Goal: Task Accomplishment & Management: Complete application form

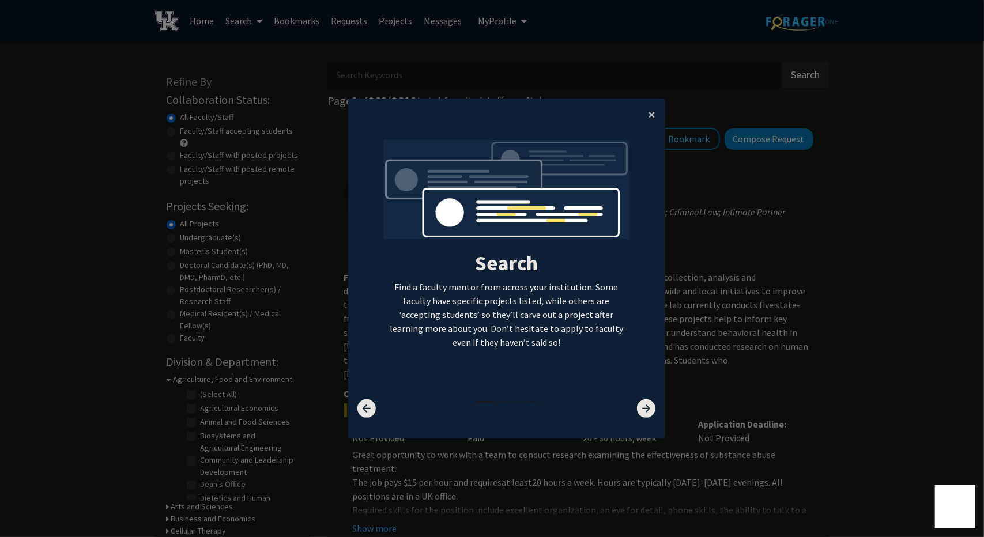
click at [648, 115] on span "×" at bounding box center [651, 114] width 7 height 18
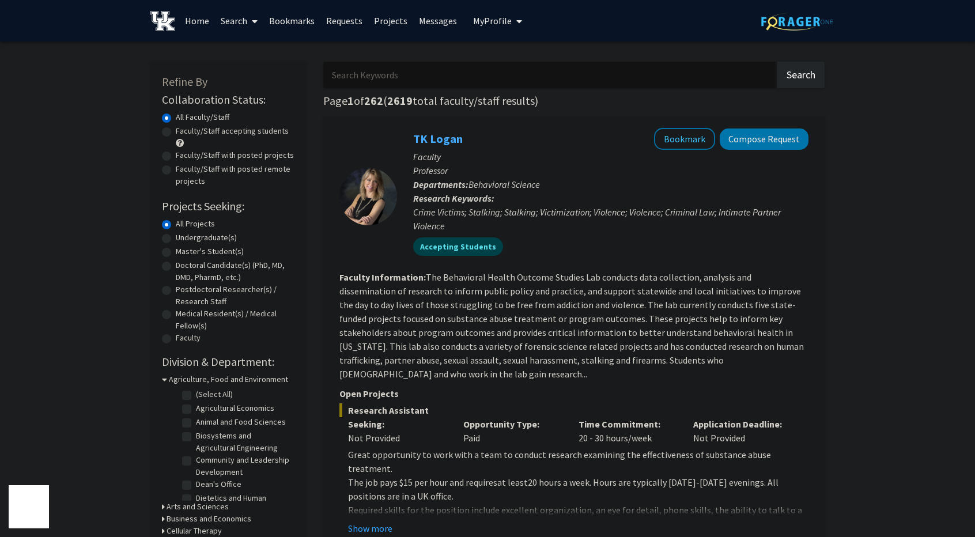
click at [175, 236] on div "Undergraduate(s)" at bounding box center [228, 239] width 133 height 14
click at [176, 237] on label "Undergraduate(s)" at bounding box center [206, 238] width 61 height 12
click at [176, 237] on input "Undergraduate(s)" at bounding box center [179, 235] width 7 height 7
radio input "true"
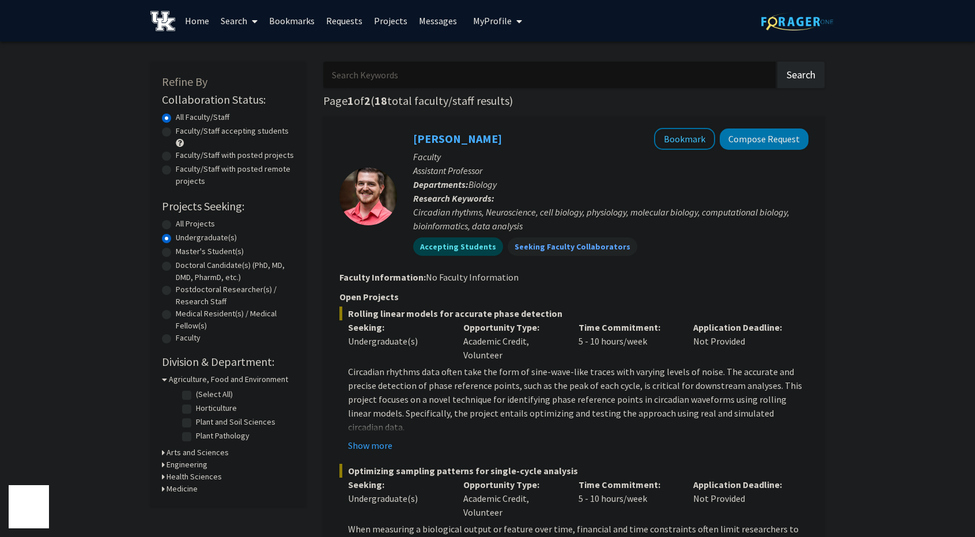
click at [395, 69] on input "Search Keywords" at bounding box center [549, 75] width 452 height 27
type input "Engineering"
click at [777, 62] on button "Search" at bounding box center [800, 75] width 47 height 27
radio input "true"
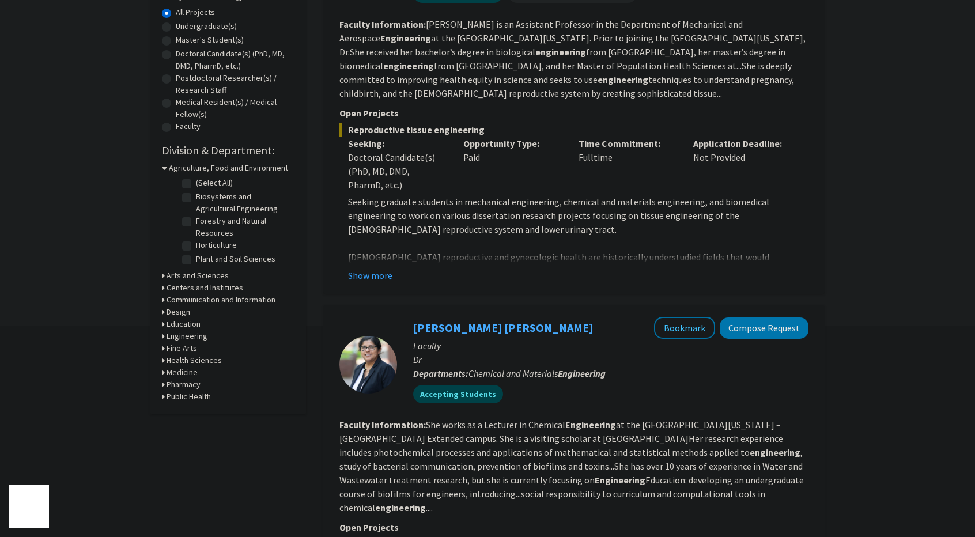
scroll to position [171, 0]
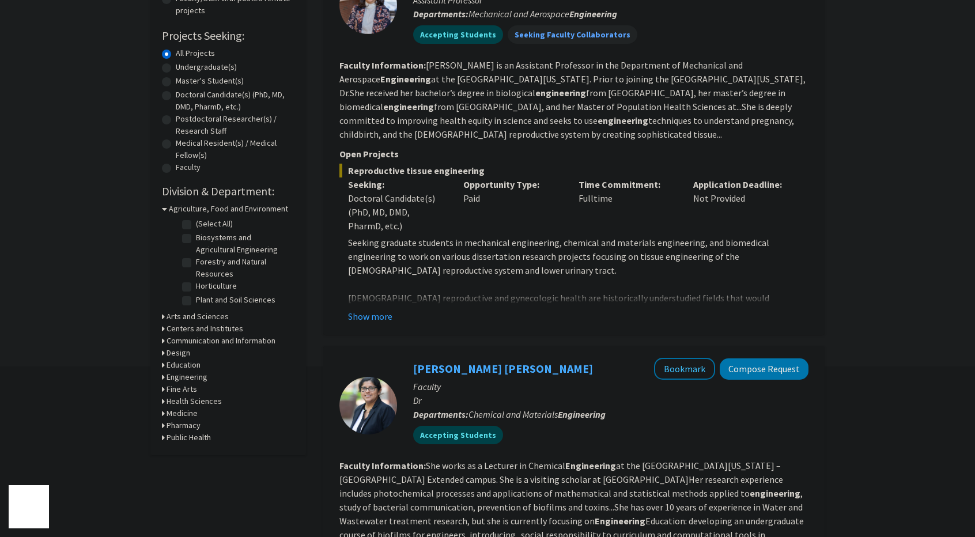
click at [158, 207] on div "Refine By Collaboration Status: Collaboration Status All Faculty/Staff Collabor…" at bounding box center [228, 173] width 156 height 564
click at [165, 208] on icon at bounding box center [164, 209] width 5 height 12
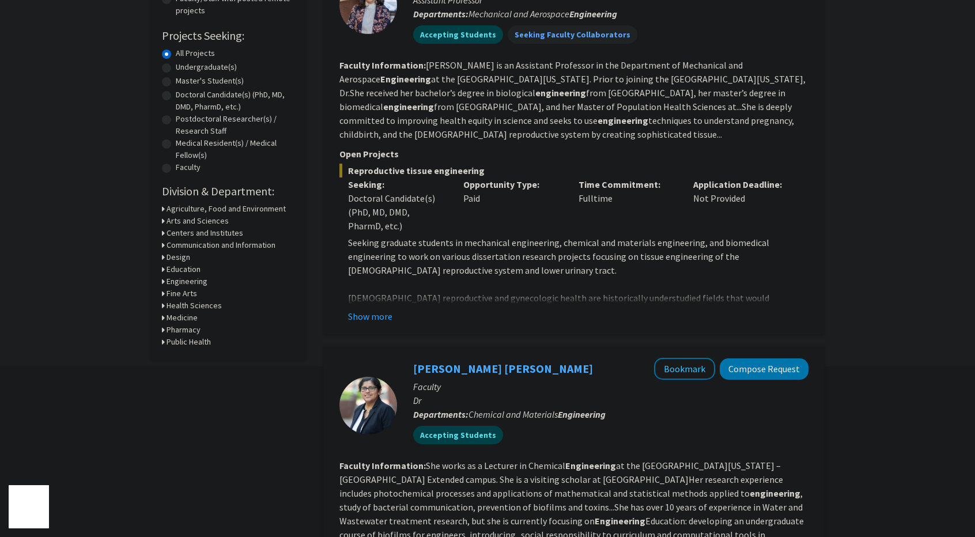
click at [165, 281] on div "Engineering" at bounding box center [228, 281] width 133 height 12
click at [160, 281] on div "Refine By Collaboration Status: Collaboration Status All Faculty/Staff Collabor…" at bounding box center [228, 125] width 156 height 468
click at [165, 283] on div "Engineering" at bounding box center [228, 281] width 133 height 12
click at [165, 281] on div "Engineering" at bounding box center [228, 281] width 133 height 12
click at [163, 282] on icon at bounding box center [163, 281] width 3 height 12
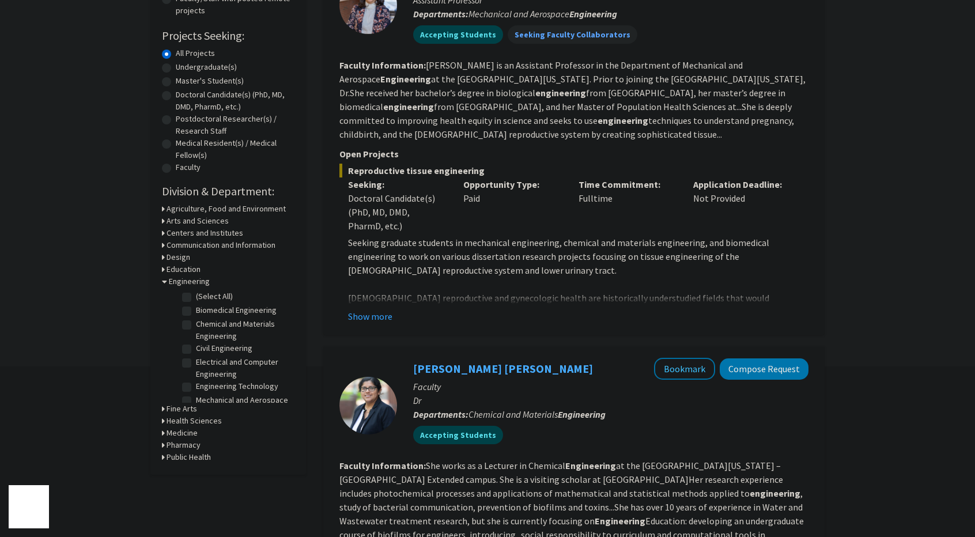
click at [196, 359] on label "Electrical and Computer Engineering" at bounding box center [244, 368] width 96 height 24
click at [196, 359] on input "Electrical and Computer Engineering" at bounding box center [199, 359] width 7 height 7
checkbox input "true"
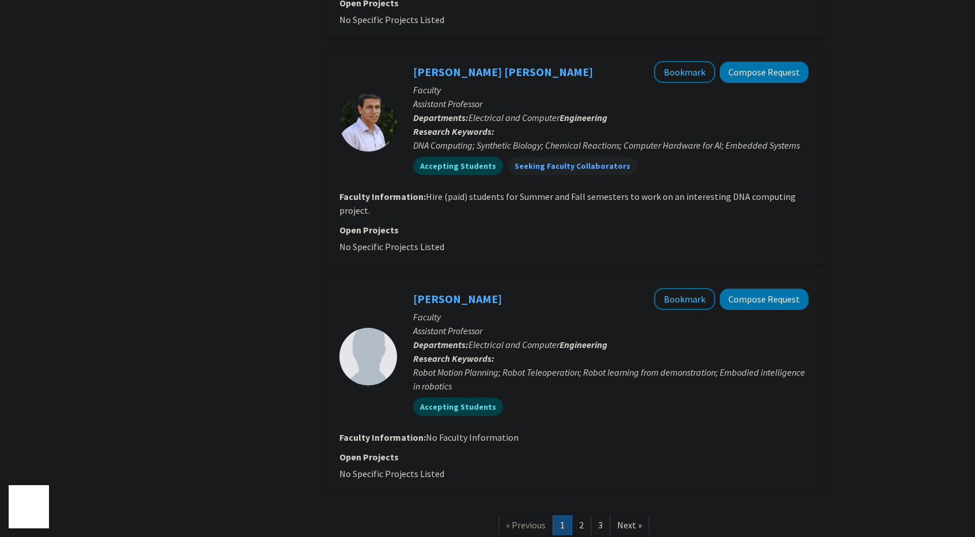
scroll to position [2306, 0]
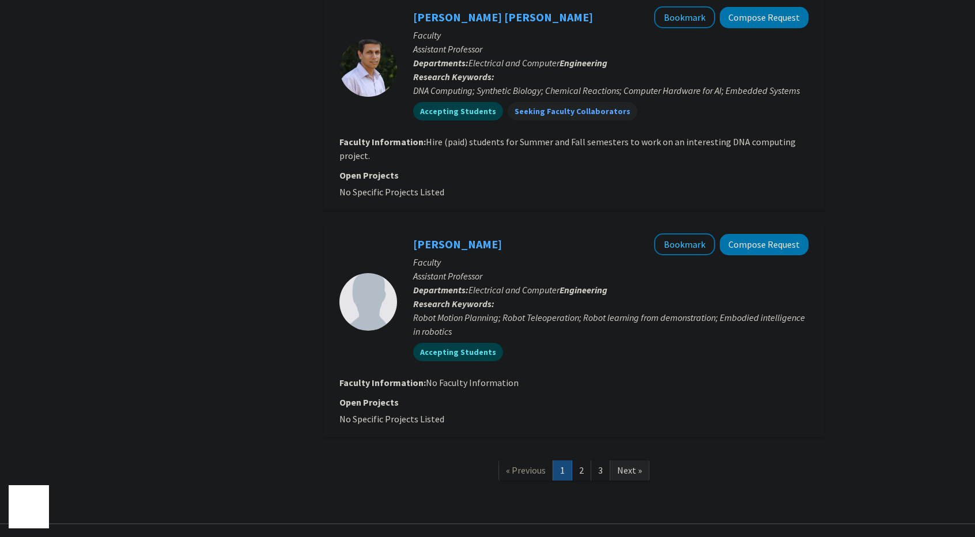
click at [629, 464] on span "Next »" at bounding box center [629, 470] width 25 height 12
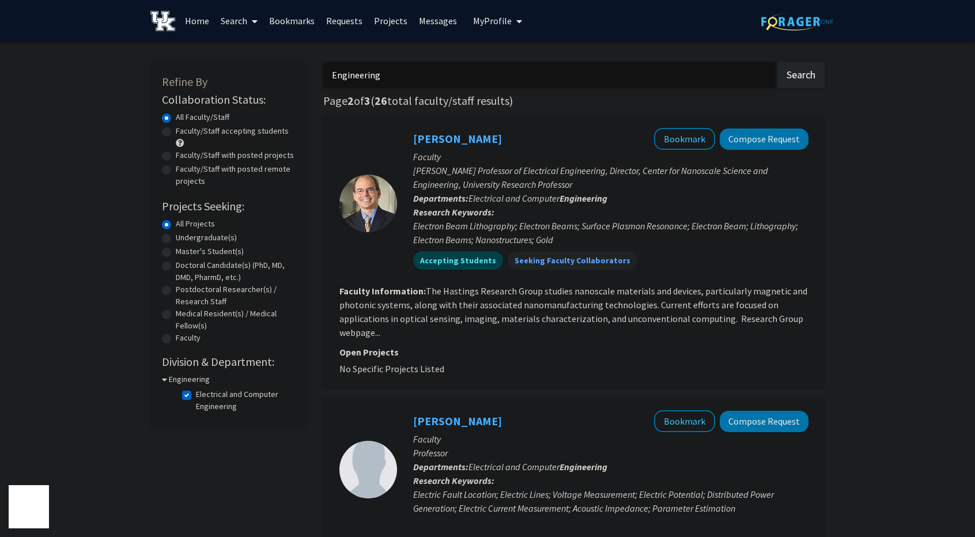
drag, startPoint x: 738, startPoint y: 64, endPoint x: 470, endPoint y: 84, distance: 268.7
click at [470, 84] on input "Engineering" at bounding box center [549, 75] width 452 height 27
drag, startPoint x: 444, startPoint y: 75, endPoint x: 274, endPoint y: 71, distance: 169.5
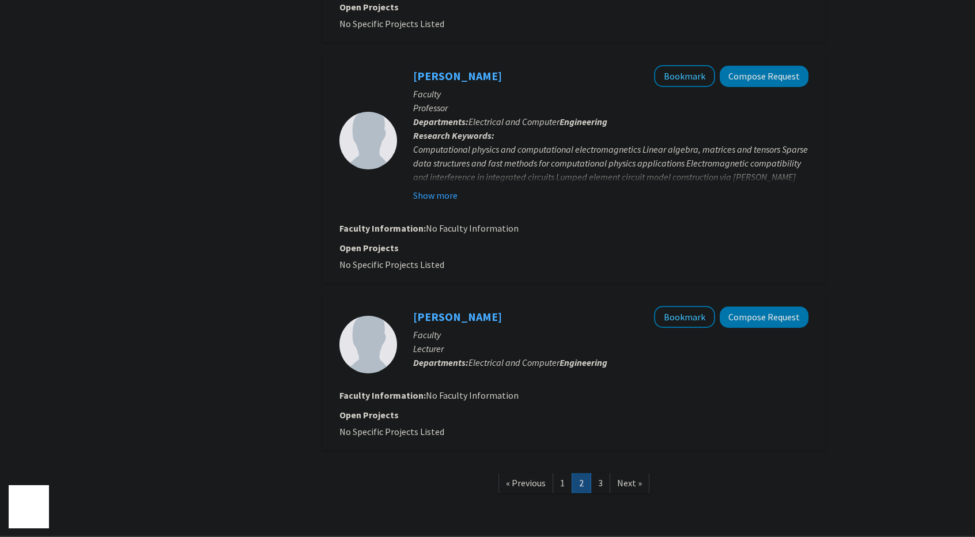
scroll to position [1790, 0]
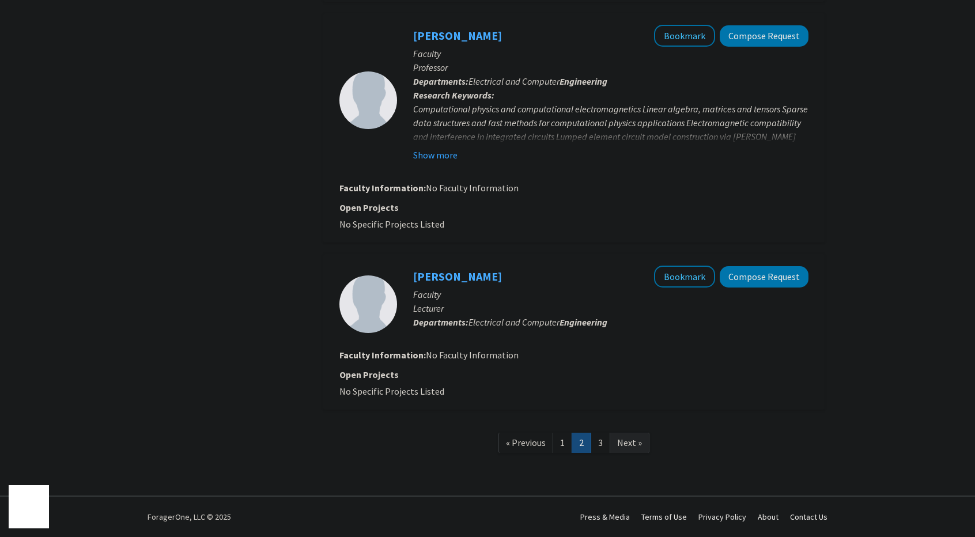
click at [619, 439] on span "Next »" at bounding box center [629, 443] width 25 height 12
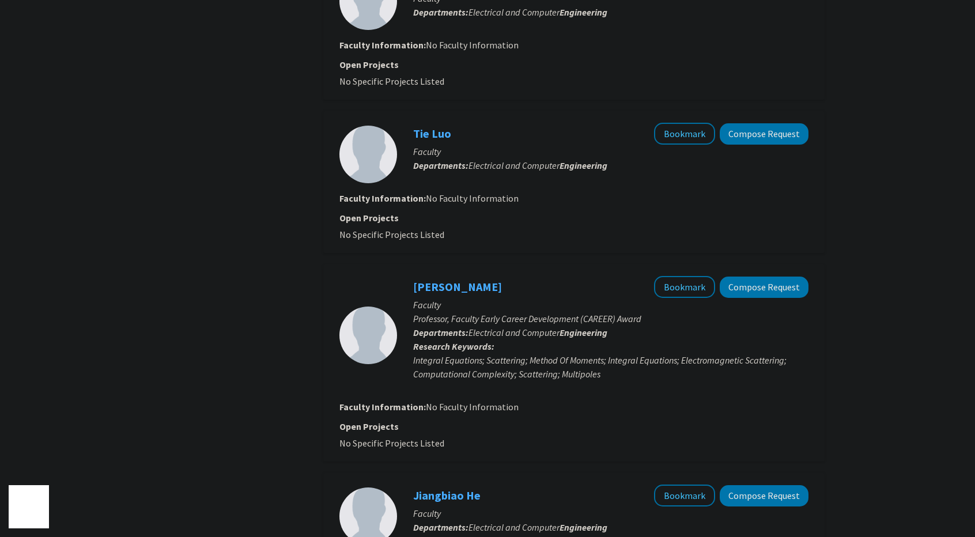
scroll to position [795, 0]
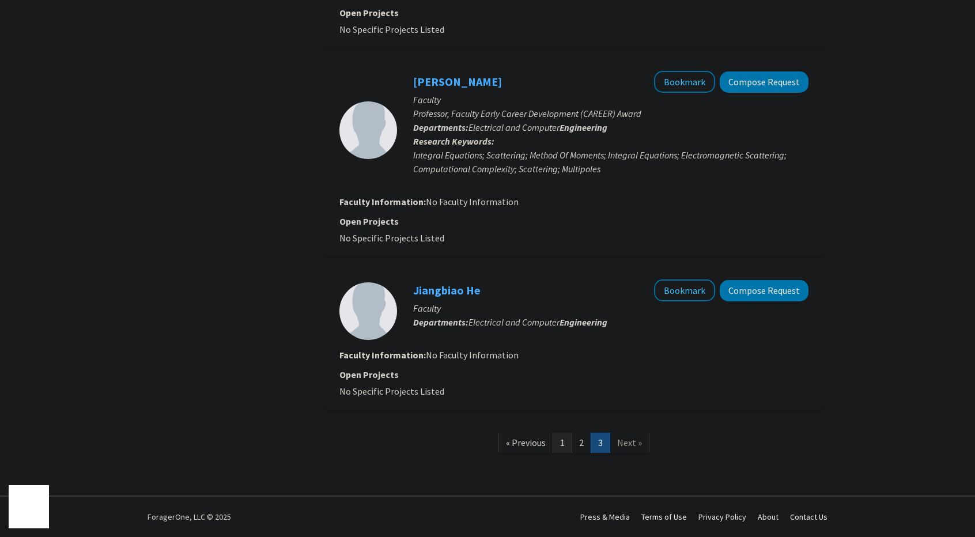
click at [561, 449] on link "1" at bounding box center [563, 443] width 20 height 20
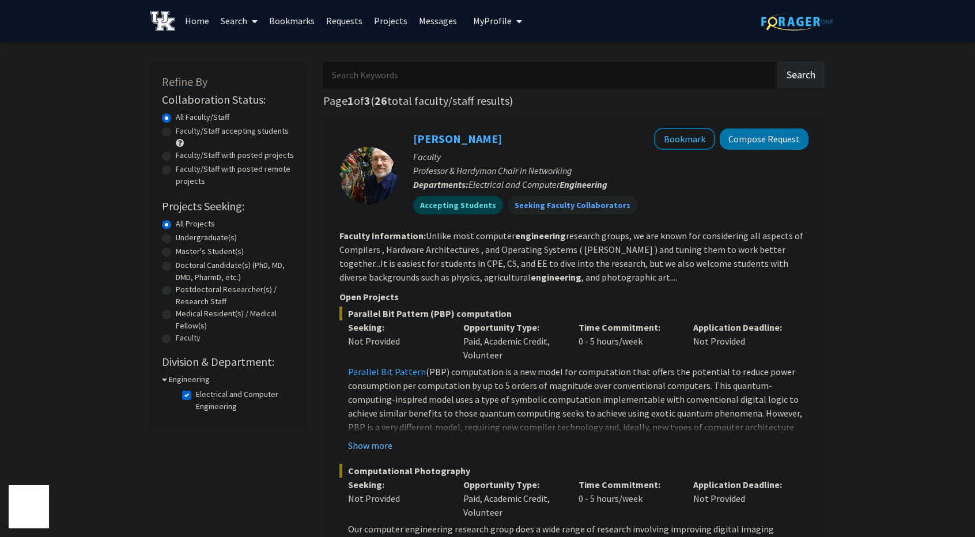
click at [365, 443] on button "Show more" at bounding box center [370, 446] width 44 height 14
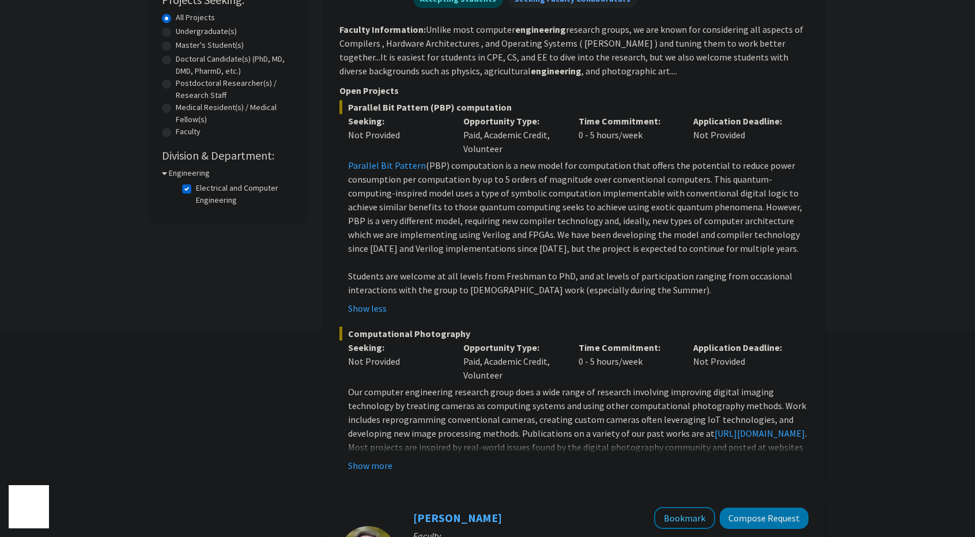
scroll to position [208, 0]
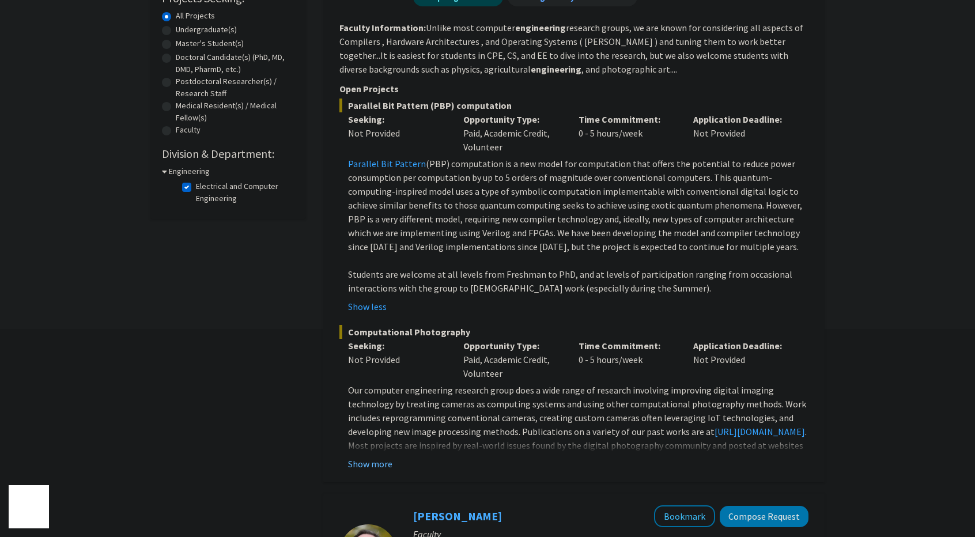
click at [371, 460] on button "Show more" at bounding box center [370, 464] width 44 height 14
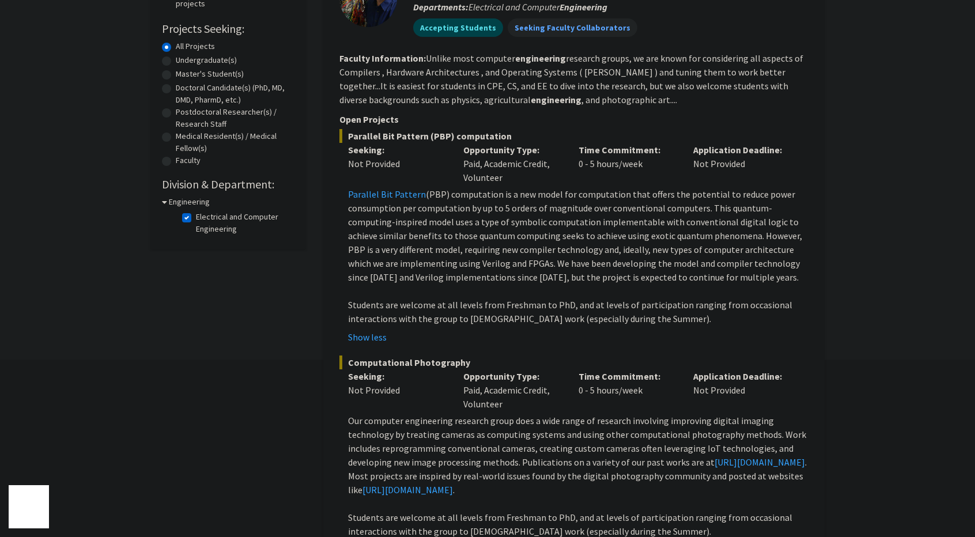
scroll to position [0, 0]
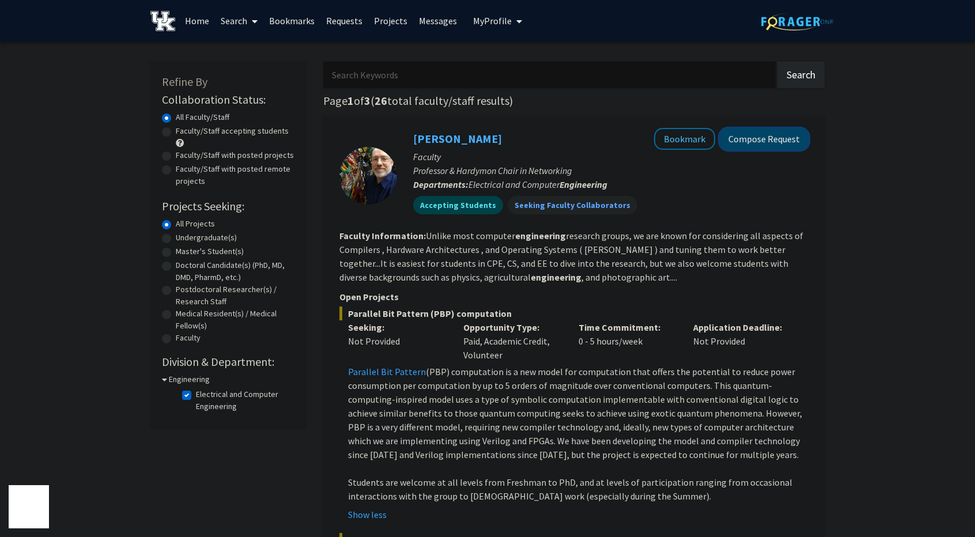
click at [749, 138] on button "Compose Request" at bounding box center [764, 139] width 89 height 21
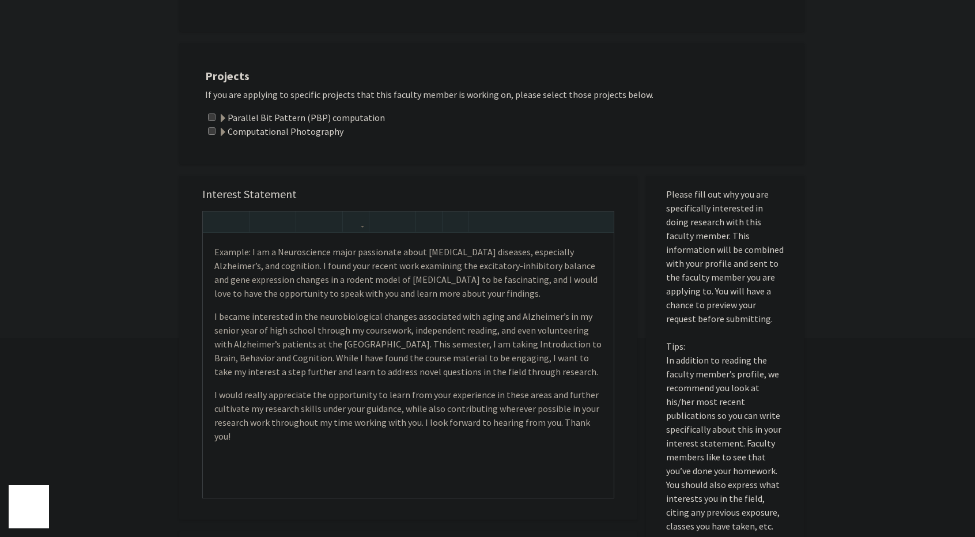
scroll to position [245, 0]
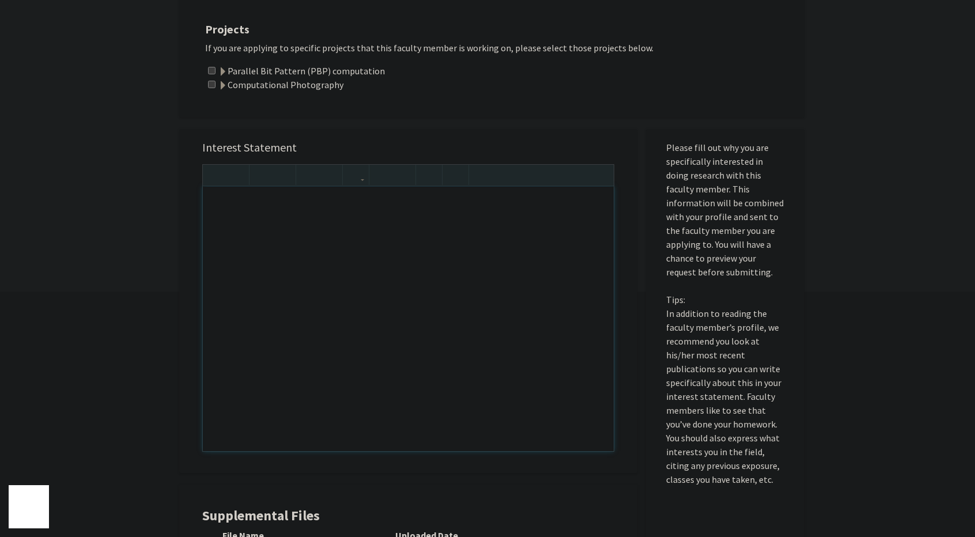
drag, startPoint x: 216, startPoint y: 205, endPoint x: 319, endPoint y: 297, distance: 137.9
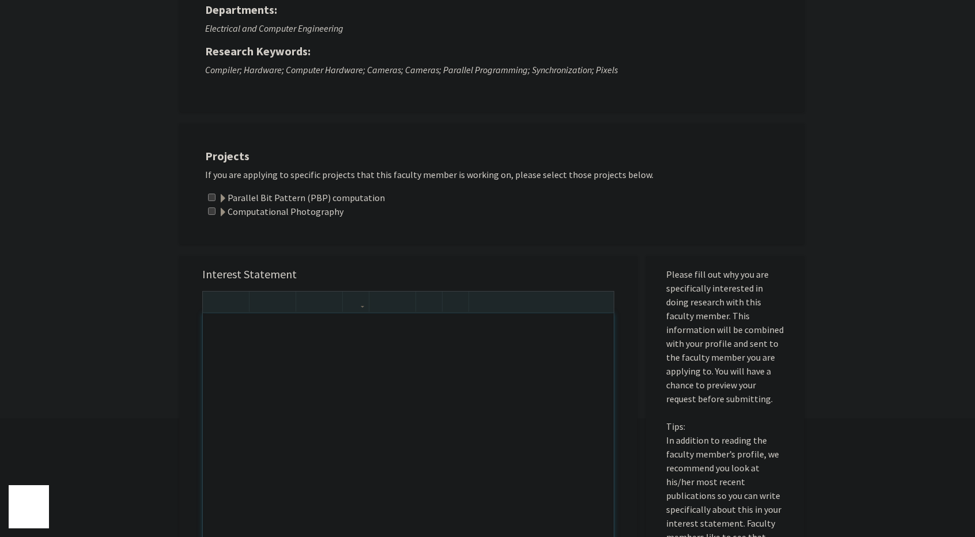
scroll to position [0, 0]
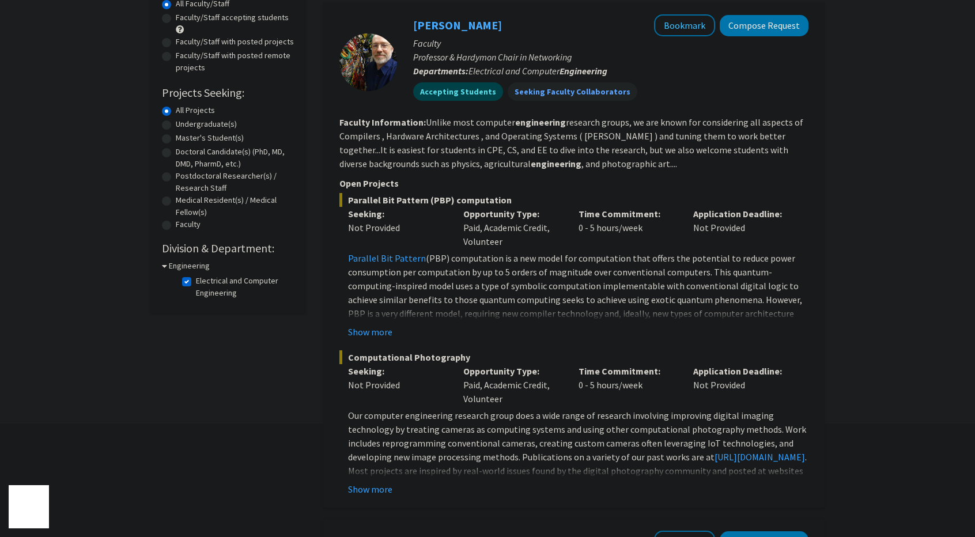
scroll to position [114, 0]
click at [356, 329] on button "Show more" at bounding box center [370, 331] width 44 height 14
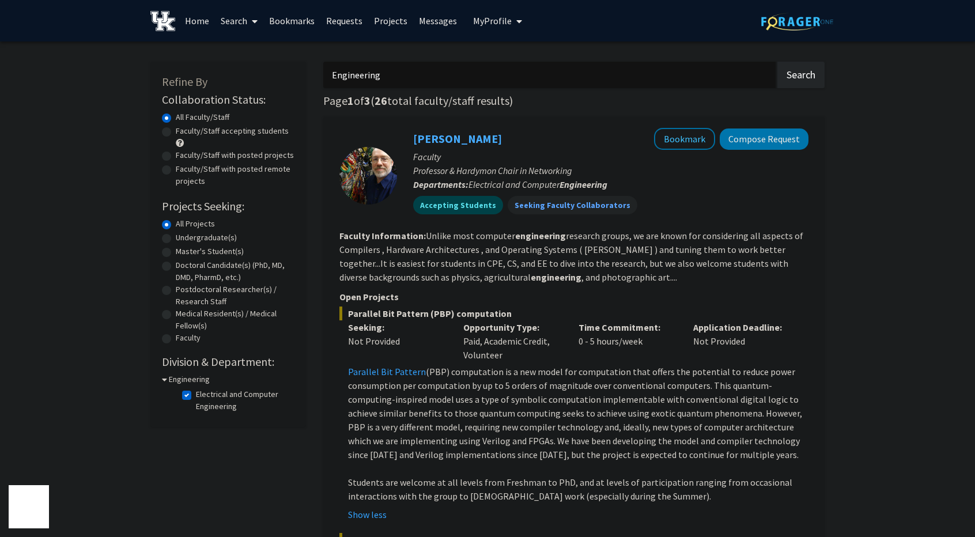
scroll to position [345, 0]
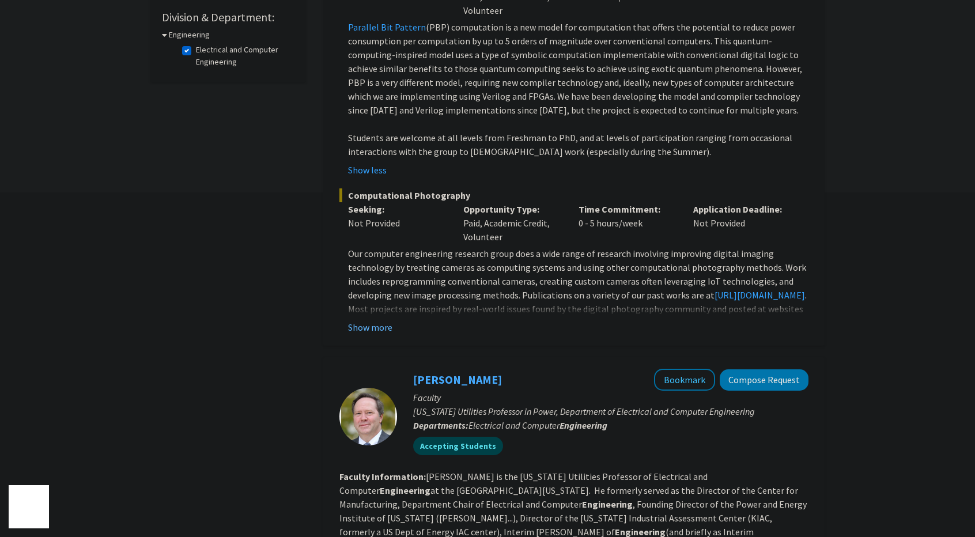
click at [368, 324] on button "Show more" at bounding box center [370, 327] width 44 height 14
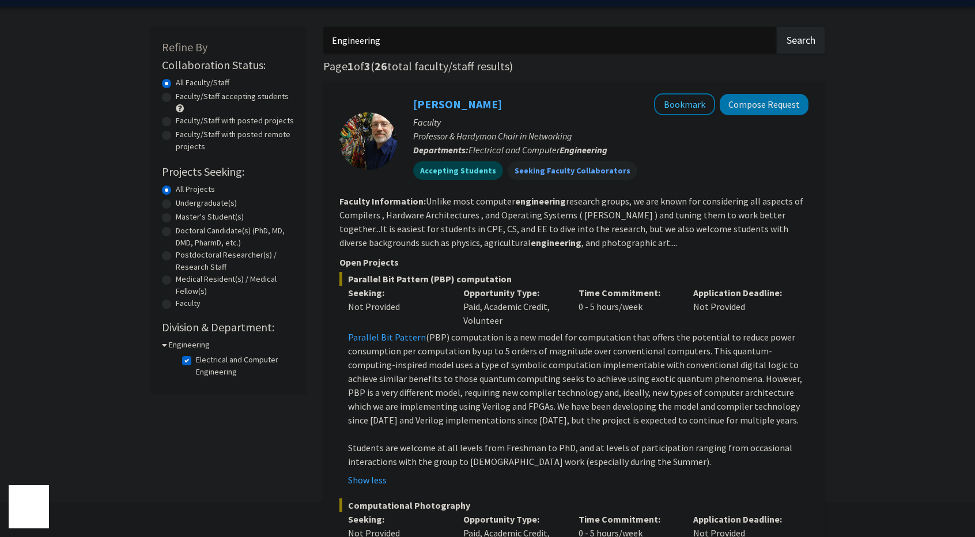
scroll to position [33, 0]
drag, startPoint x: 556, startPoint y: 18, endPoint x: 395, endPoint y: 368, distance: 385.0
click at [395, 368] on p "Parallel Bit Pattern (PBP) computation is a new model for computation that offe…" at bounding box center [578, 380] width 460 height 97
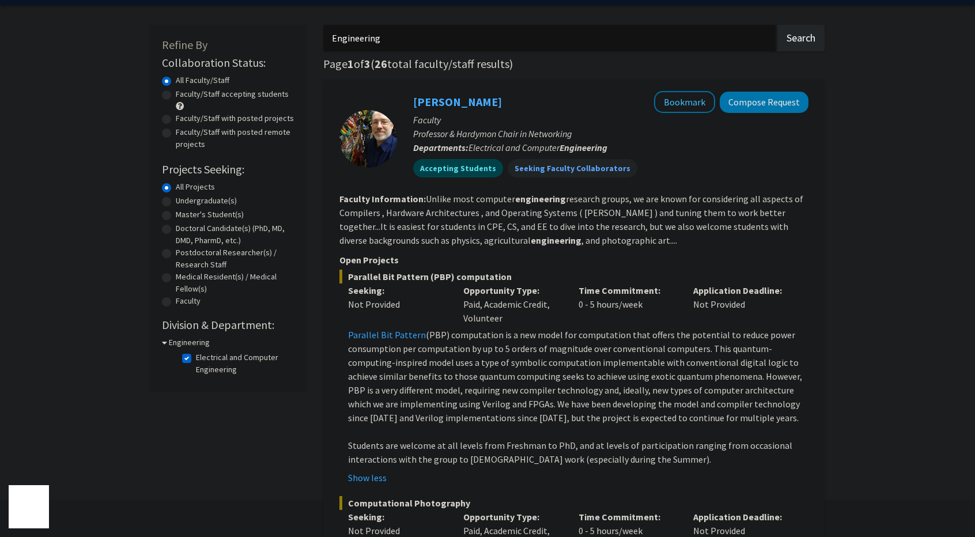
scroll to position [37, 0]
click at [772, 101] on button "Compose Request" at bounding box center [764, 101] width 89 height 21
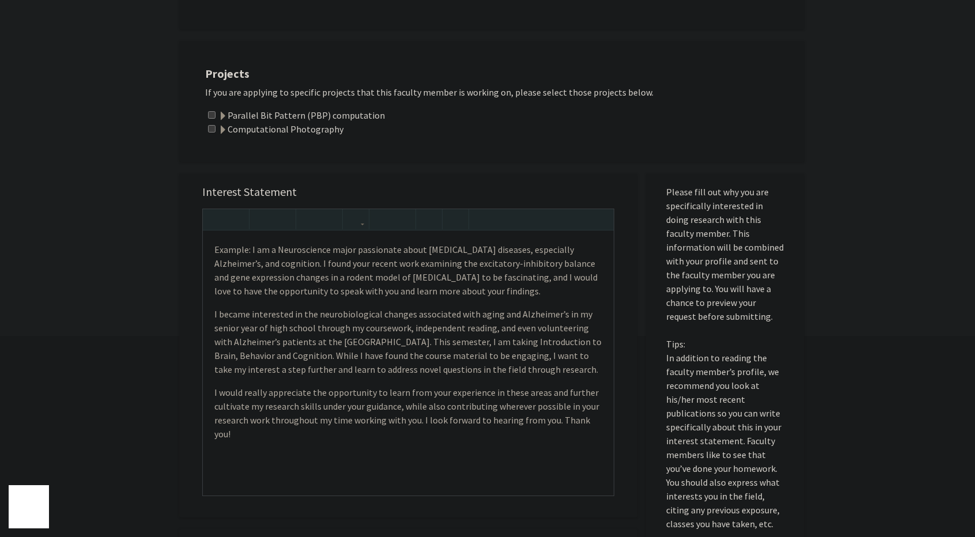
scroll to position [202, 0]
click at [209, 117] on input "checkbox" at bounding box center [211, 114] width 7 height 7
checkbox input "true"
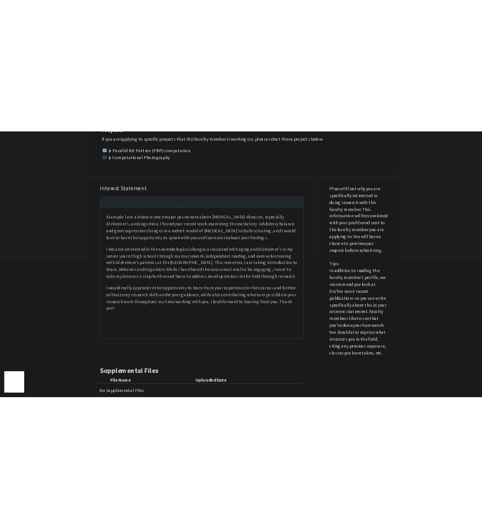
scroll to position [278, 0]
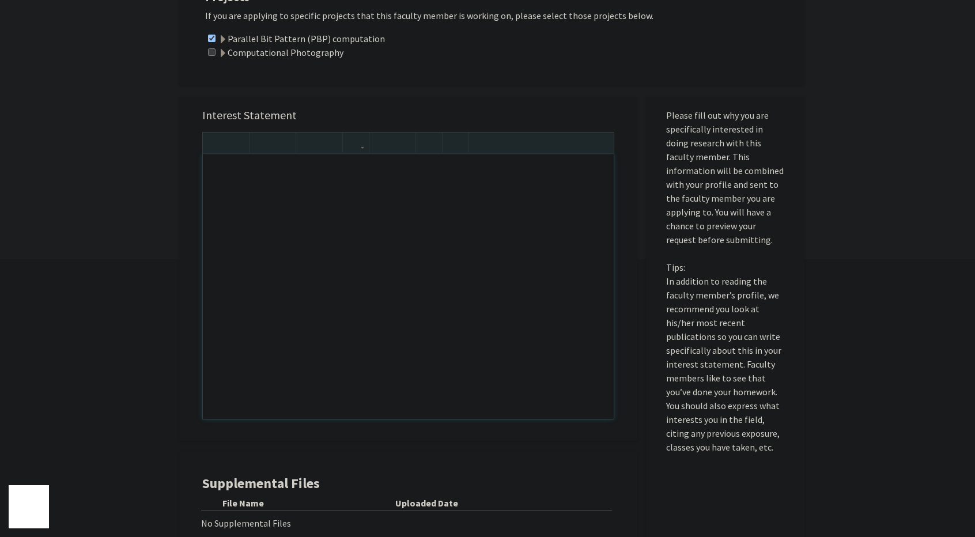
click at [355, 239] on div "Note to users with screen readers: Please press Alt+0 or Option+0 to deactivate…" at bounding box center [408, 286] width 411 height 264
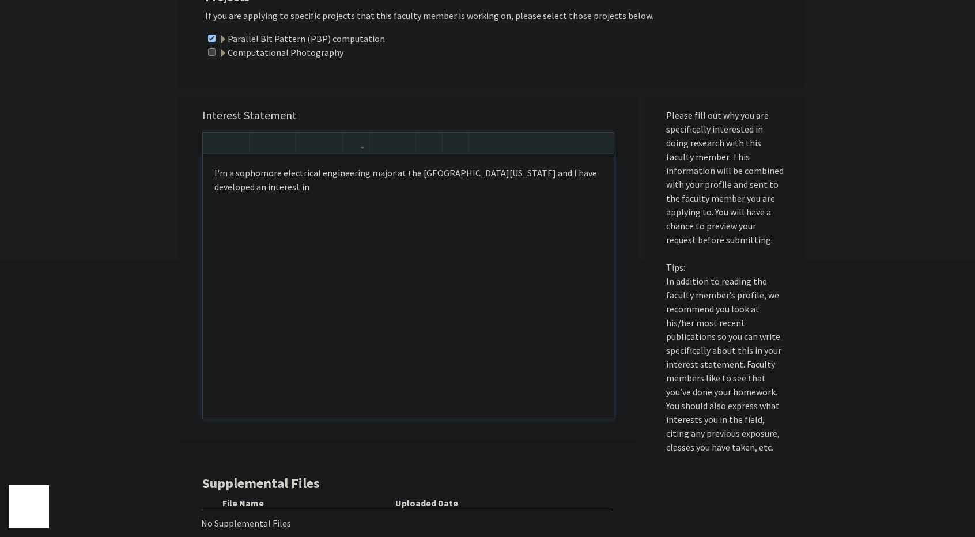
click at [509, 173] on div "I'm a sophomore electrical engineering major at the [GEOGRAPHIC_DATA][US_STATE]…" at bounding box center [408, 286] width 411 height 264
click at [421, 188] on div "I'm a sophomore electrical engineering major at the [GEOGRAPHIC_DATA][US_STATE]…" at bounding box center [408, 286] width 411 height 264
click at [303, 192] on div "I'm a sophomore electrical engineering major at the [GEOGRAPHIC_DATA][US_STATE]…" at bounding box center [408, 286] width 411 height 264
click at [435, 168] on div "I'm a sophomore electrical engineering major at the [GEOGRAPHIC_DATA][US_STATE]…" at bounding box center [408, 286] width 411 height 264
click at [436, 188] on div "I'm a sophomore electrical engineering major at the [GEOGRAPHIC_DATA][US_STATE]…" at bounding box center [408, 286] width 411 height 264
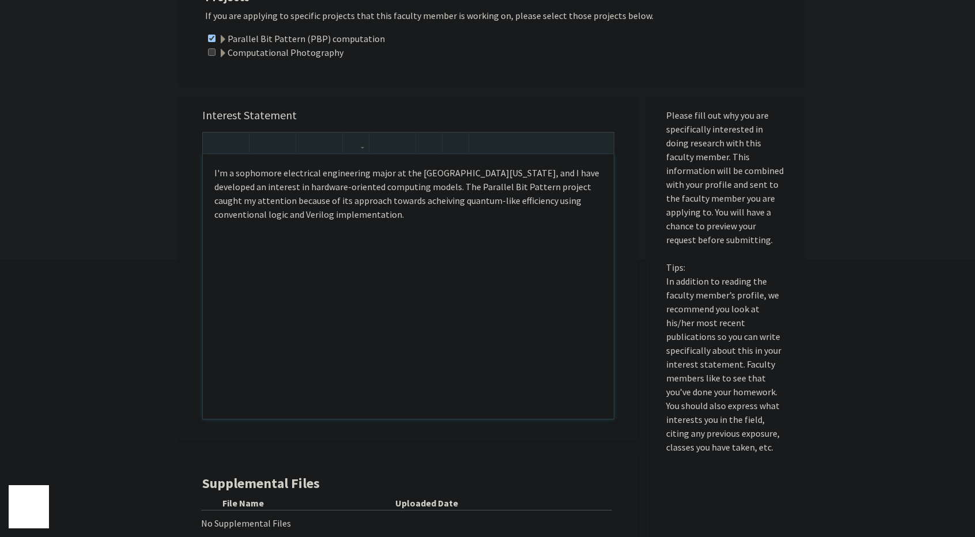
click at [362, 201] on div "I'm a sophomore electrical engineering major at the [GEOGRAPHIC_DATA][US_STATE]…" at bounding box center [408, 286] width 411 height 264
click at [339, 224] on div "I'm a sophomore electrical engineering major at the [GEOGRAPHIC_DATA][US_STATE]…" at bounding box center [408, 286] width 411 height 264
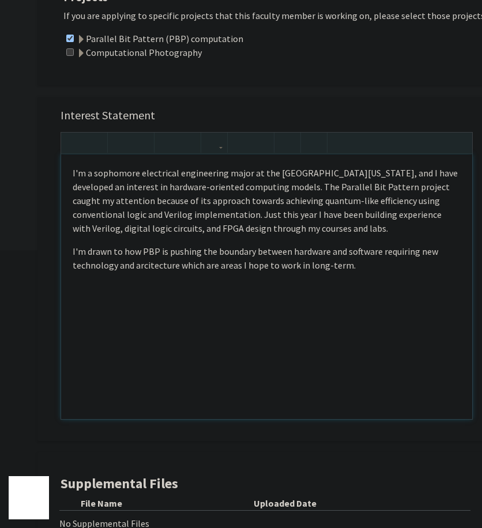
click at [221, 217] on p "I'm a sophomore electrical engineering major at the [GEOGRAPHIC_DATA][US_STATE]…" at bounding box center [267, 200] width 388 height 69
click at [349, 267] on p "I'm drawn to how PBP is pushing the boundary between hardware and software requ…" at bounding box center [267, 258] width 388 height 28
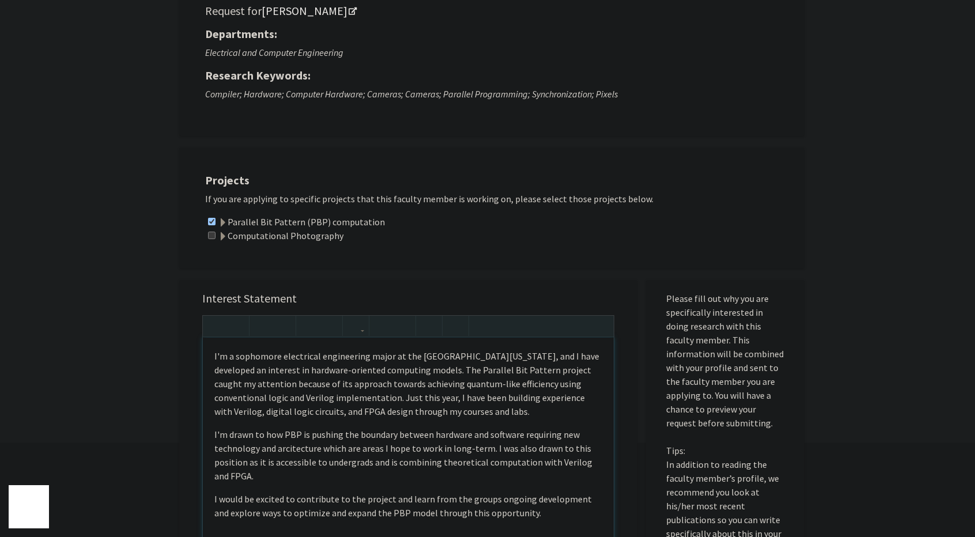
scroll to position [0, 0]
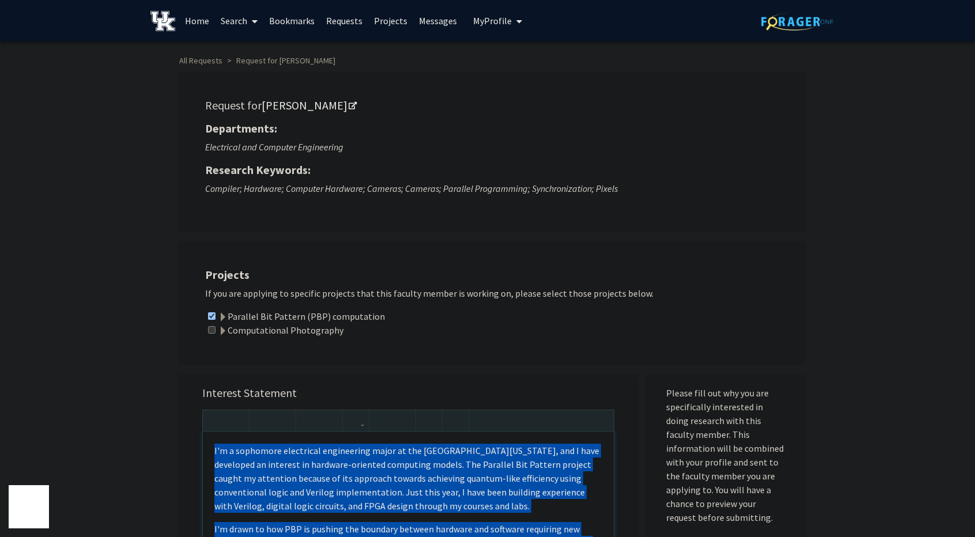
copy div "I'm a sophomore electrical engineering major at the [GEOGRAPHIC_DATA][US_STATE]…"
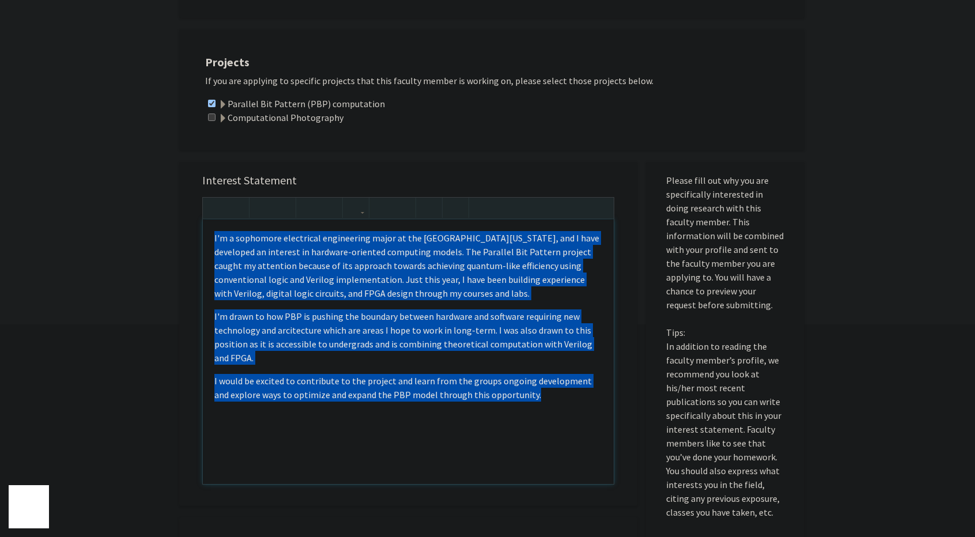
scroll to position [213, 0]
click at [398, 363] on p "I'm drawn to how PBP is pushing the boundary between hardware and software requ…" at bounding box center [408, 336] width 388 height 55
type textarea "<p>I'm a sophomore majoring in Electrical Engineering at the [GEOGRAPHIC_DATA][…"
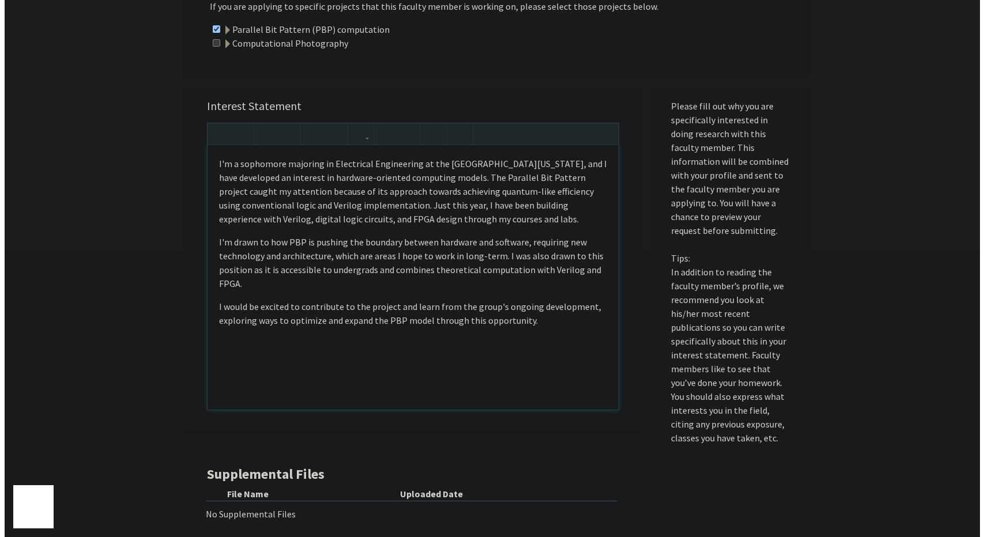
scroll to position [407, 0]
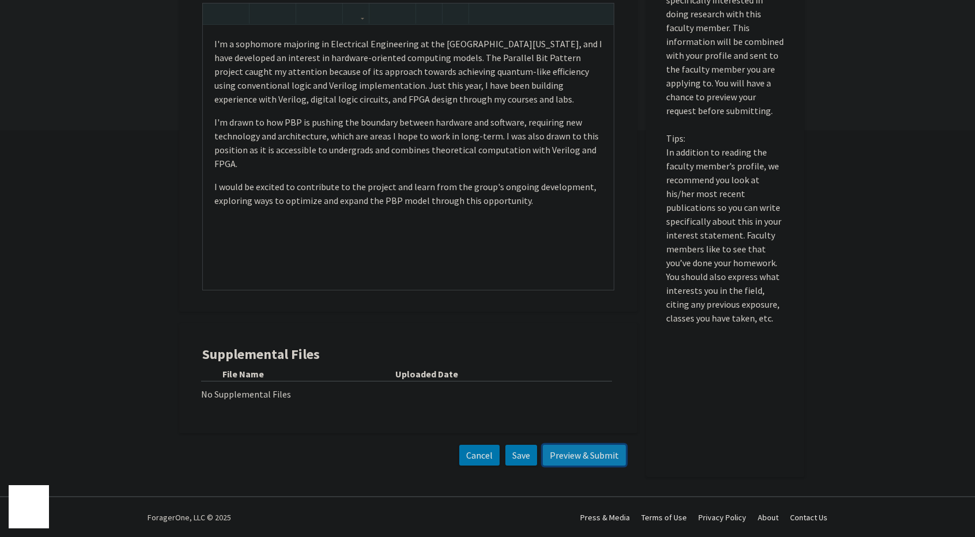
click at [592, 458] on button "Preview & Submit" at bounding box center [584, 455] width 83 height 21
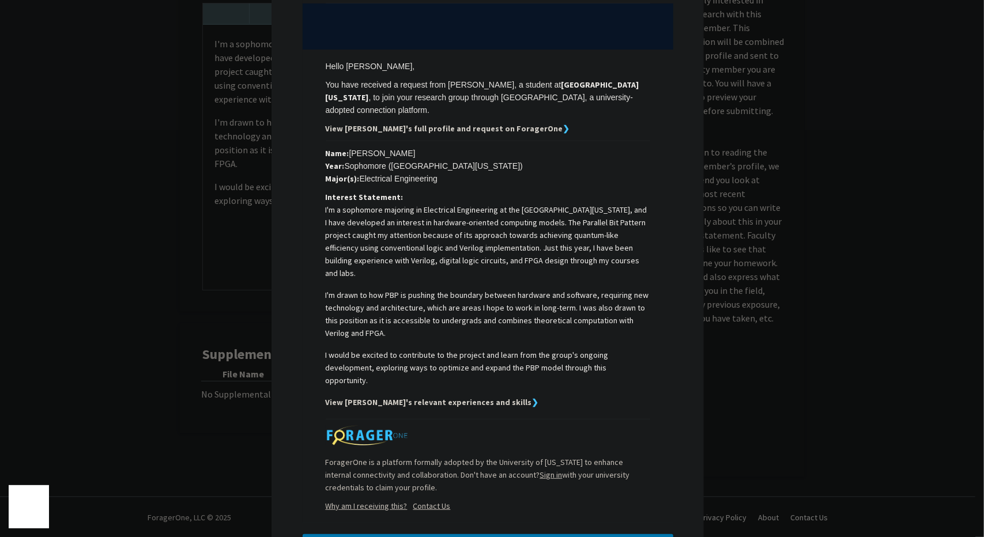
scroll to position [123, 0]
click at [570, 535] on button "Submit" at bounding box center [488, 545] width 371 height 21
